Goal: Navigation & Orientation: Go to known website

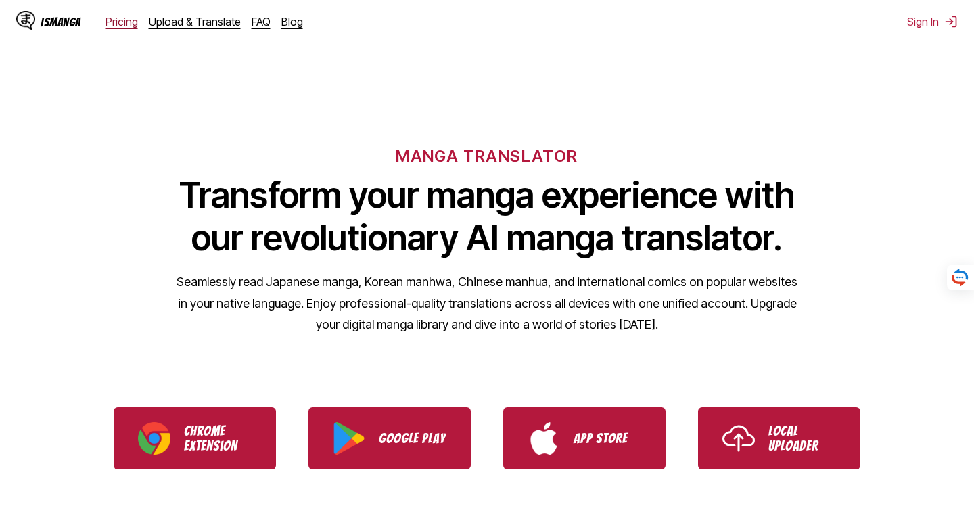
click at [113, 16] on link "Pricing" at bounding box center [121, 22] width 32 height 14
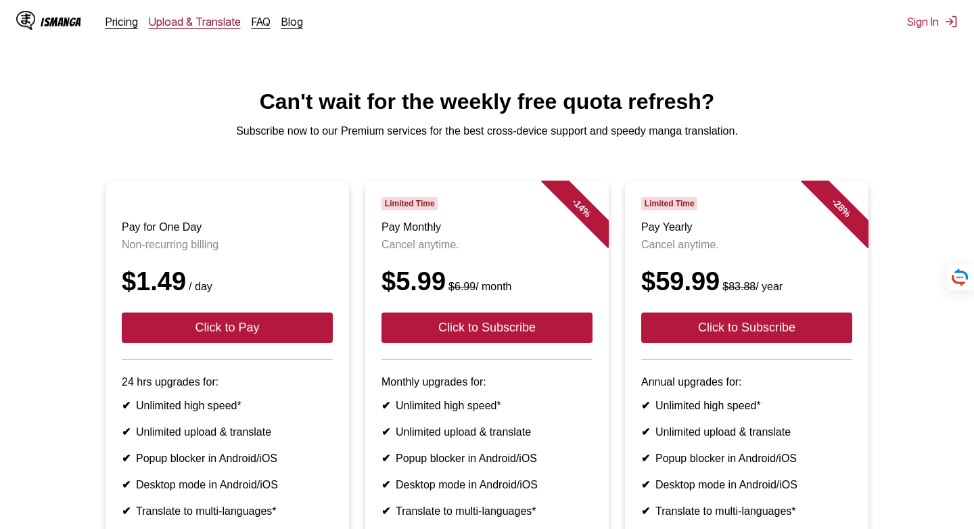
click at [198, 23] on link "Upload & Translate" at bounding box center [195, 22] width 92 height 14
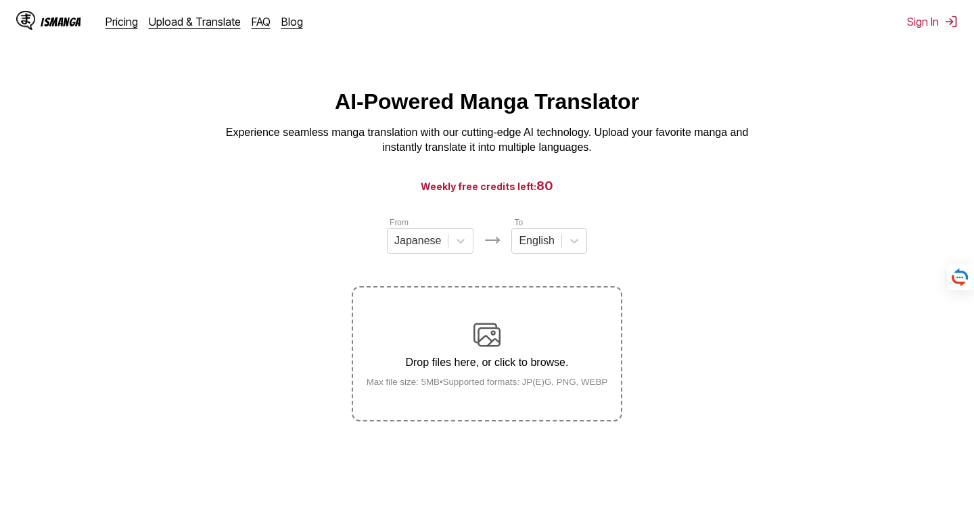
click at [69, 20] on div "IsManga" at bounding box center [61, 22] width 41 height 13
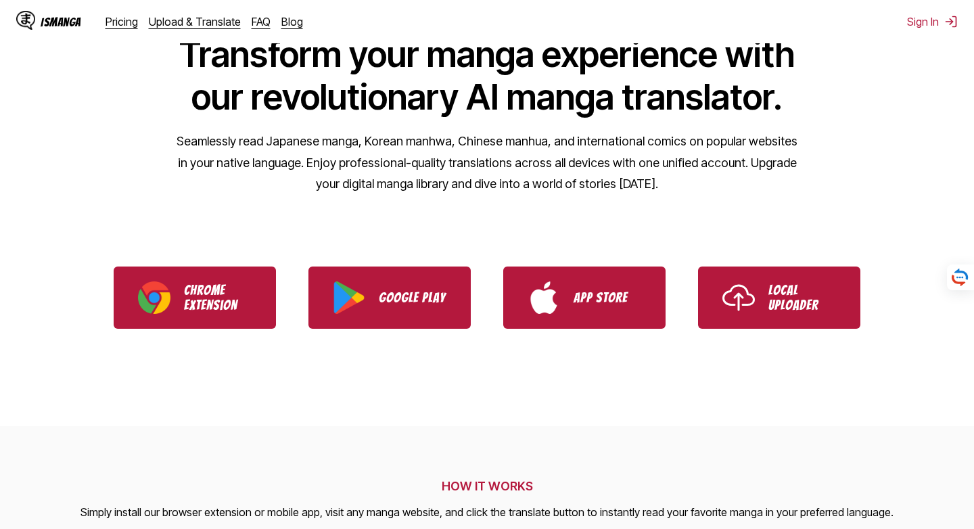
scroll to position [145, 0]
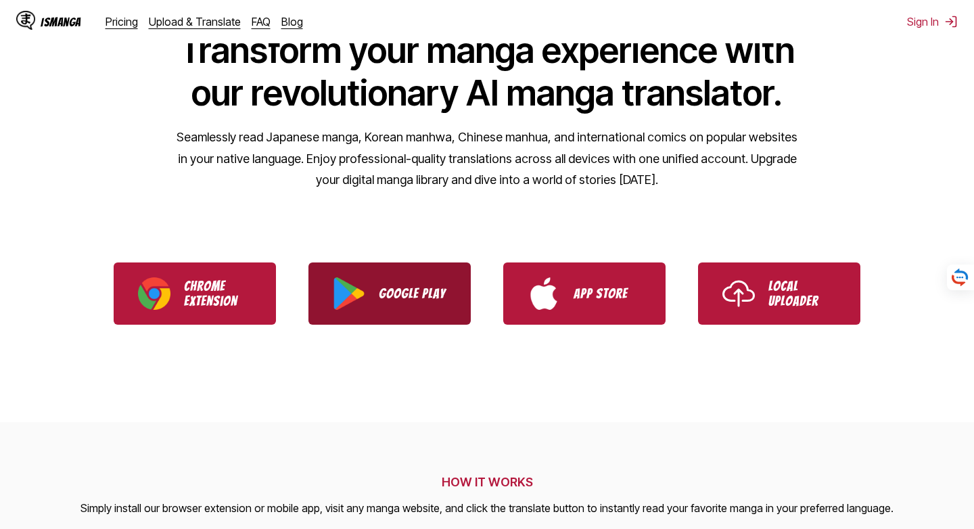
click at [420, 285] on link "Google Play" at bounding box center [389, 293] width 162 height 62
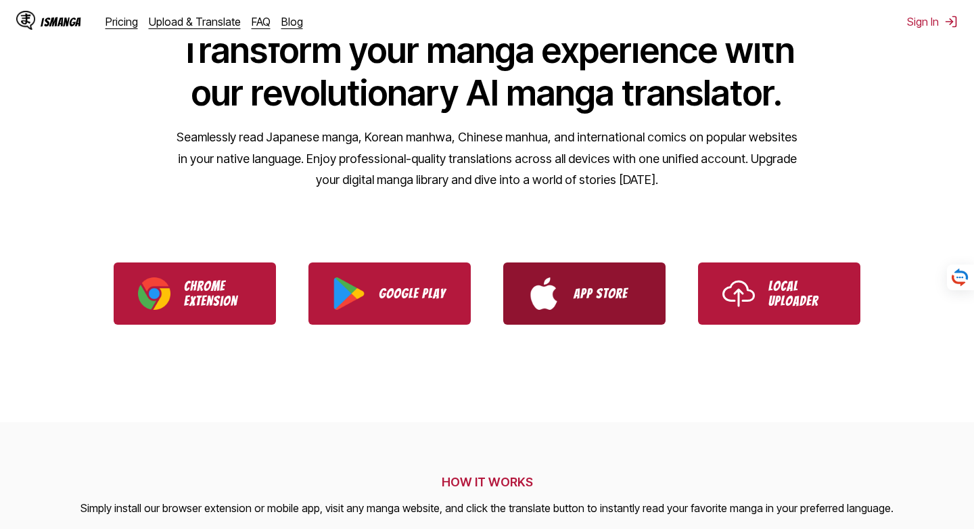
click at [577, 291] on p "App Store" at bounding box center [607, 293] width 68 height 15
